Goal: Information Seeking & Learning: Learn about a topic

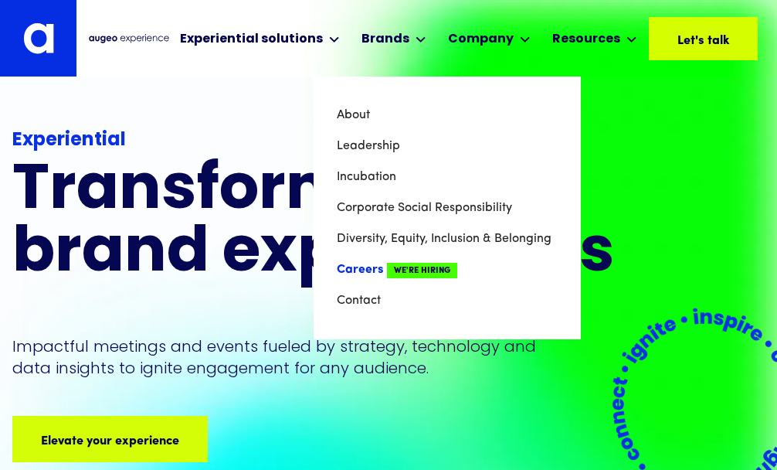
click at [368, 263] on link "Careers We're Hiring" at bounding box center [447, 269] width 221 height 31
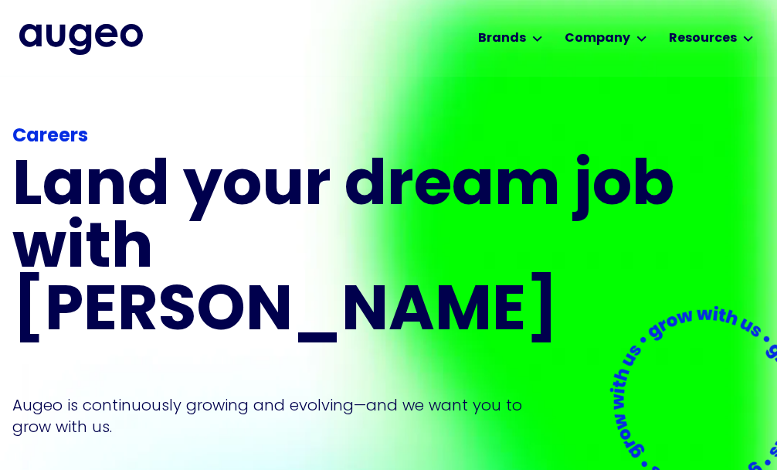
scroll to position [2, 0]
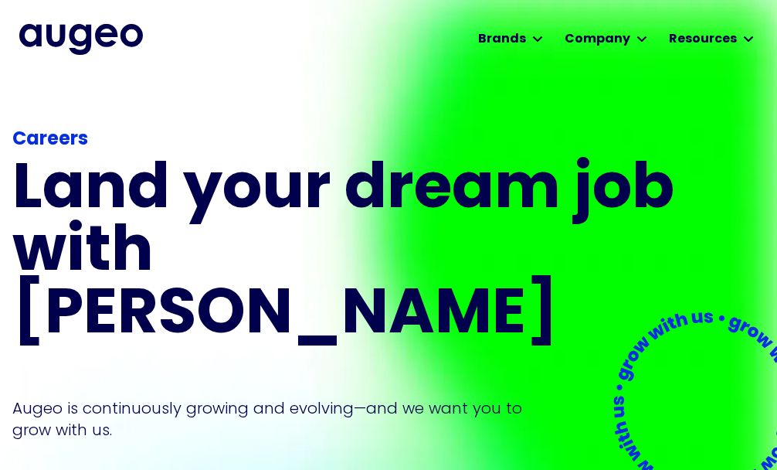
scroll to position [0, 0]
